Goal: Check status: Check status

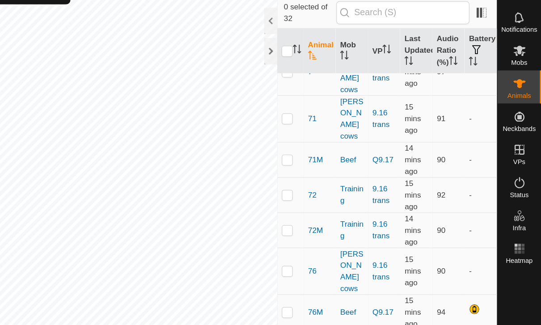
scroll to position [599, 0]
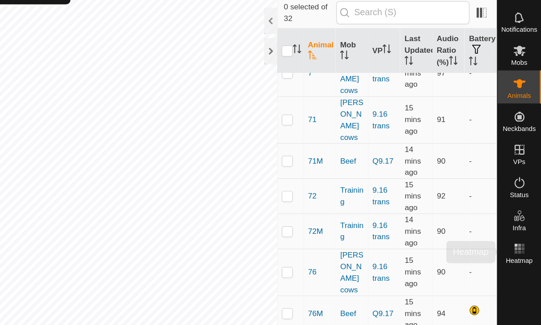
click at [515, 218] on es-heatmap-svg-icon at bounding box center [523, 225] width 16 height 14
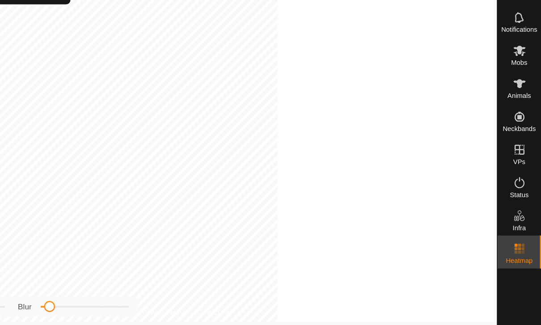
type input "[DATE] - [DATE]"
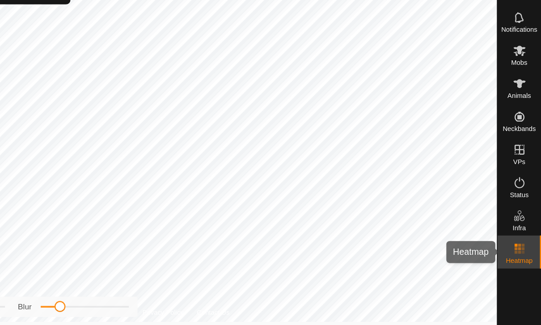
click at [518, 220] on icon at bounding box center [523, 225] width 11 height 11
click at [522, 224] on rect at bounding box center [523, 225] width 2 height 2
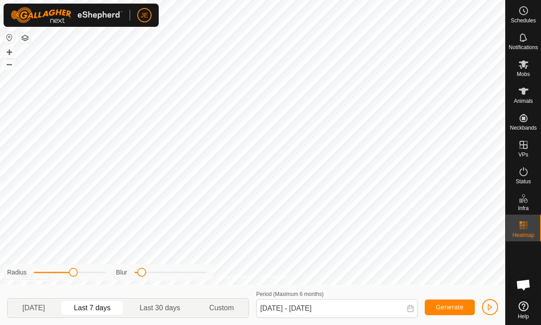
click at [412, 309] on icon at bounding box center [410, 308] width 7 height 7
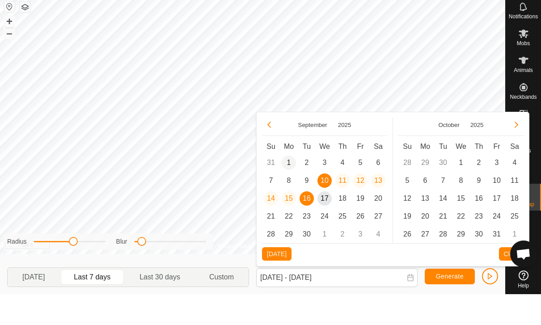
click at [290, 186] on span "1" at bounding box center [289, 193] width 14 height 14
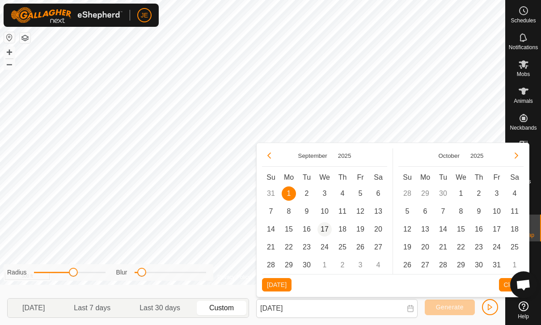
click at [324, 225] on span "17" at bounding box center [324, 229] width 14 height 14
type input "[DATE] - [DATE]"
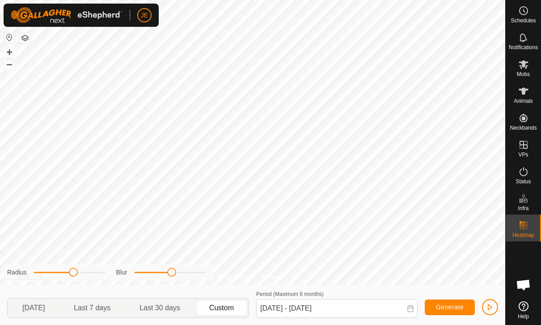
click at [492, 302] on button "button" at bounding box center [490, 307] width 16 height 16
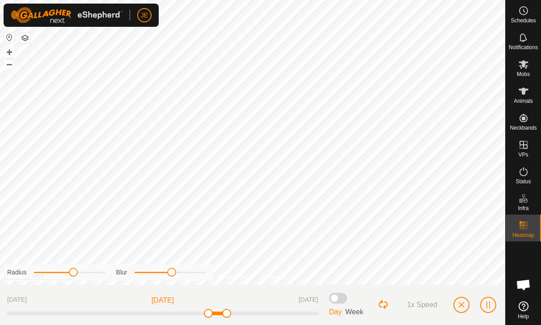
click at [462, 301] on button "button" at bounding box center [461, 305] width 16 height 16
